Goal: Task Accomplishment & Management: Manage account settings

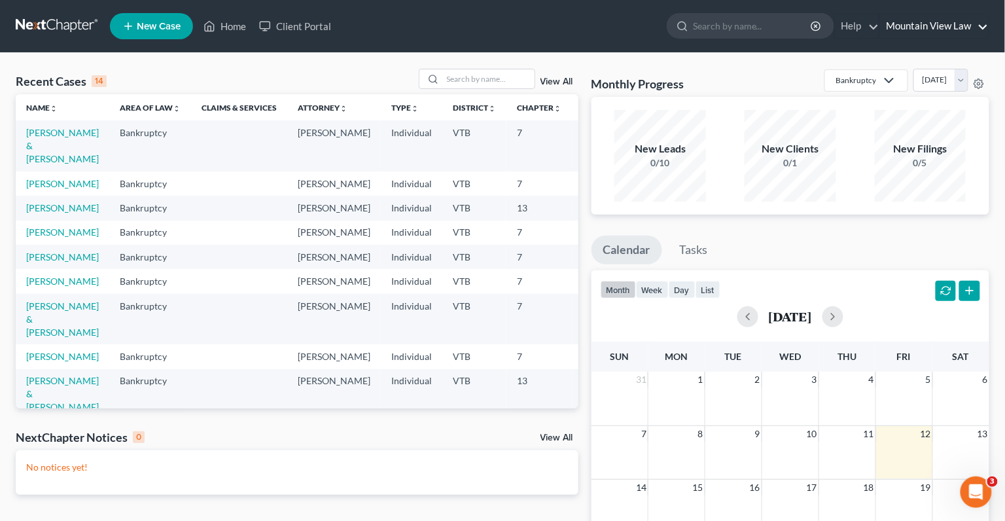
click at [918, 25] on link "Mountain View Law" at bounding box center [934, 26] width 109 height 24
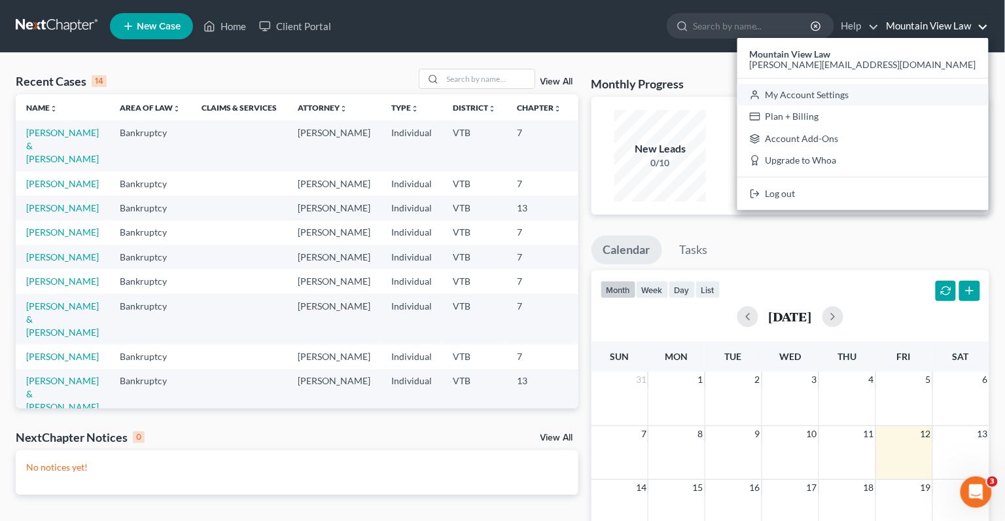
click at [921, 99] on link "My Account Settings" at bounding box center [863, 95] width 251 height 22
select select "24"
select select "49"
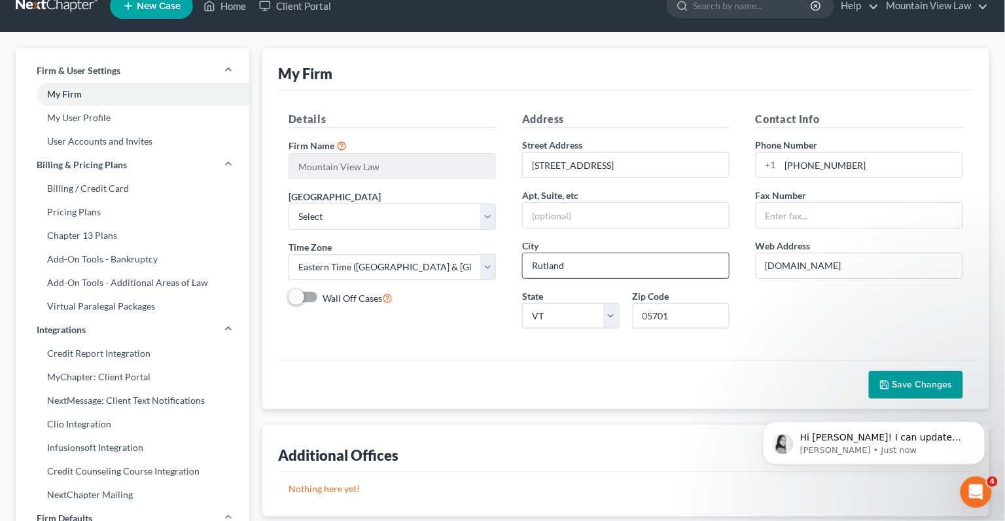
scroll to position [29, 0]
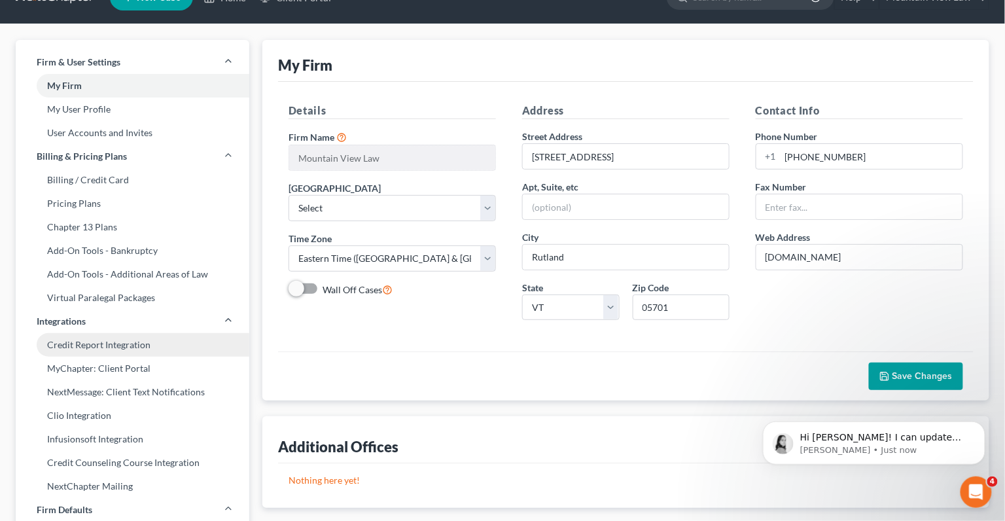
click at [132, 347] on link "Credit Report Integration" at bounding box center [133, 345] width 234 height 24
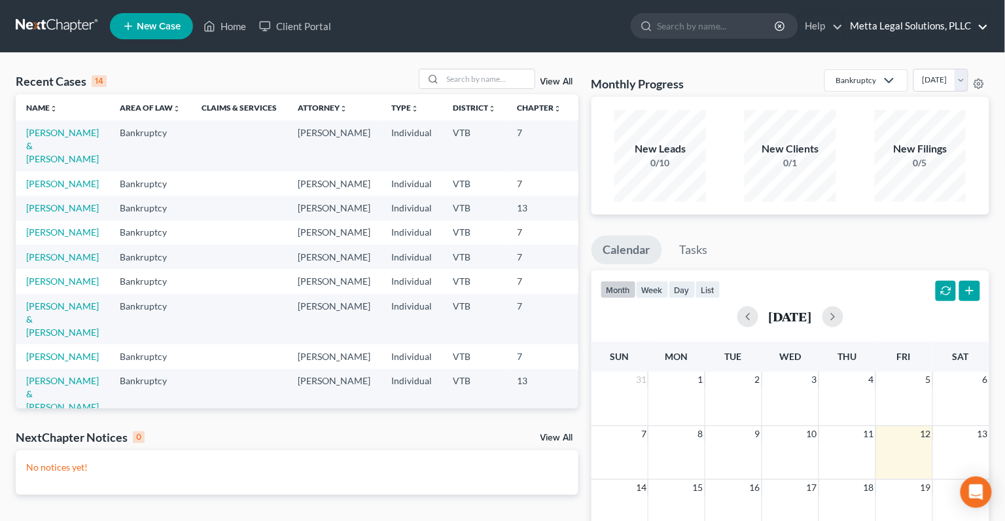
click at [901, 27] on link "Metta Legal Solutions, PLLC" at bounding box center [916, 26] width 145 height 24
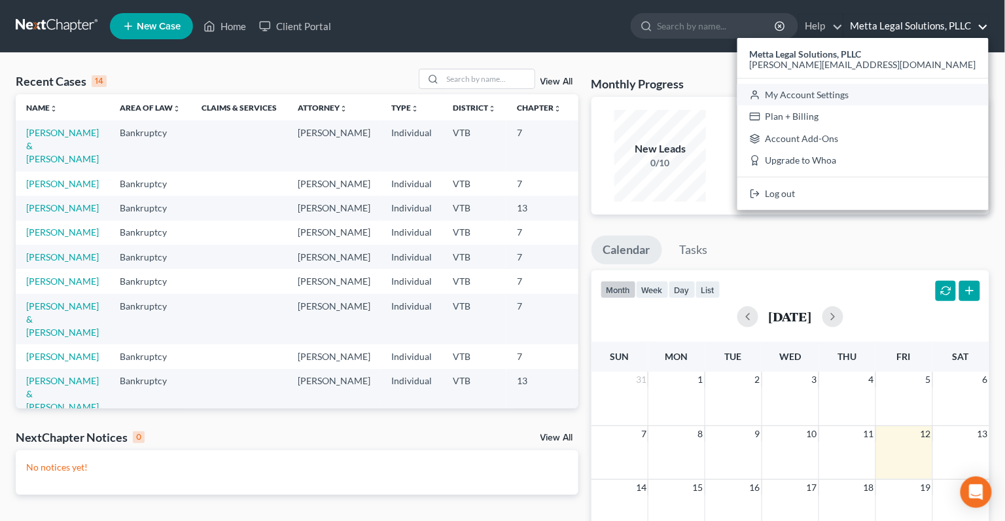
click at [899, 96] on link "My Account Settings" at bounding box center [863, 95] width 251 height 22
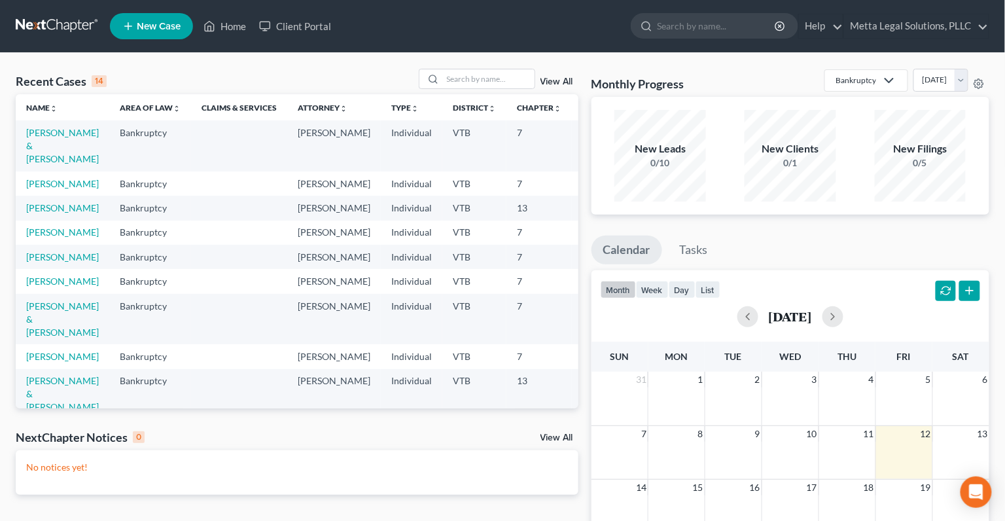
select select "82"
select select "24"
select select "49"
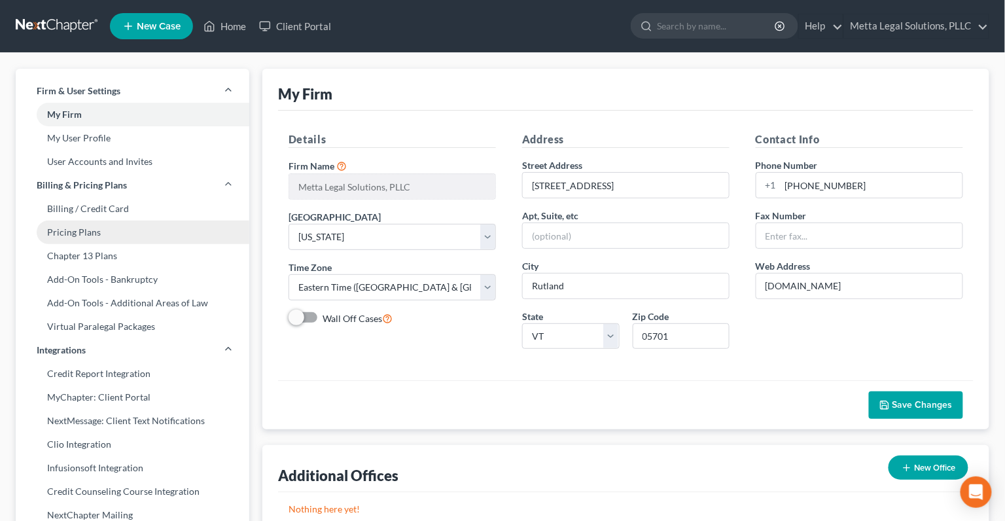
click at [126, 233] on link "Pricing Plans" at bounding box center [133, 233] width 234 height 24
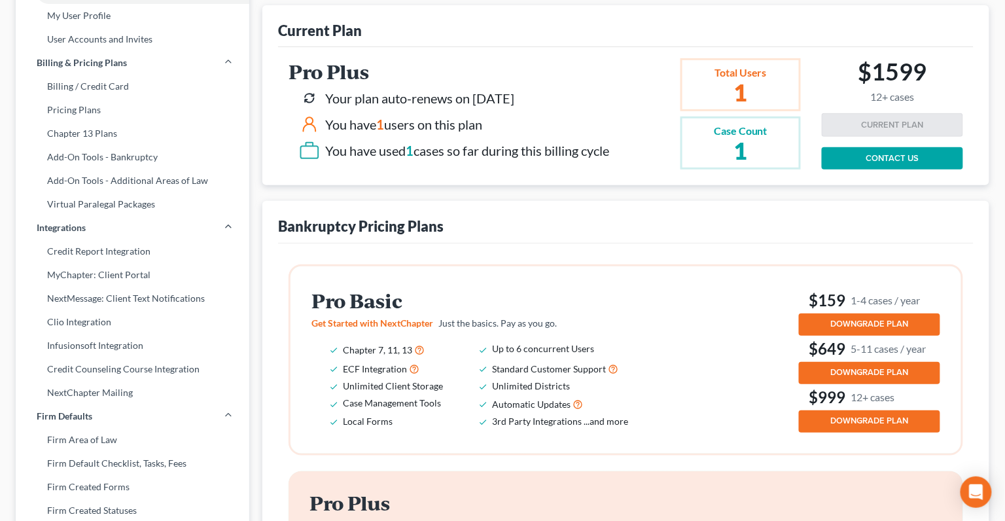
scroll to position [123, 0]
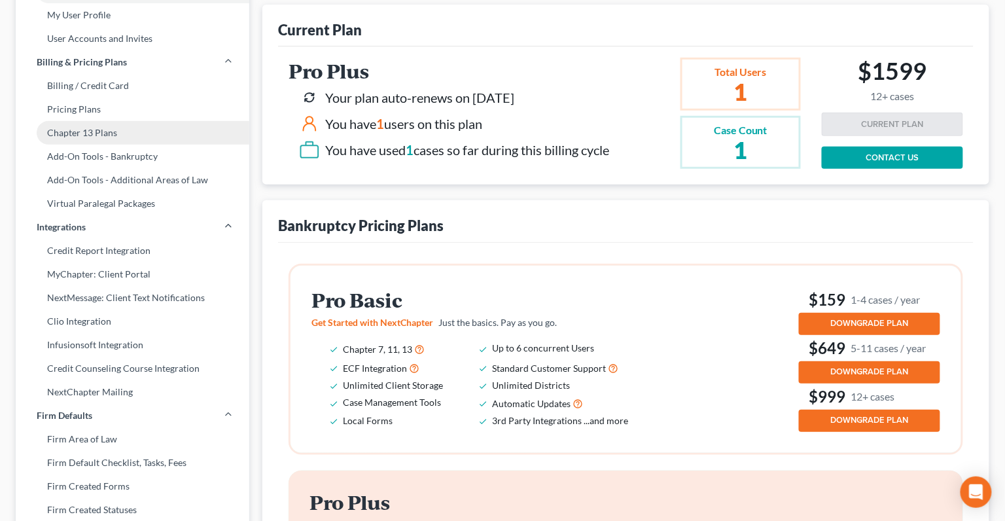
click at [80, 131] on link "Chapter 13 Plans" at bounding box center [133, 133] width 234 height 24
